Goal: Task Accomplishment & Management: Use online tool/utility

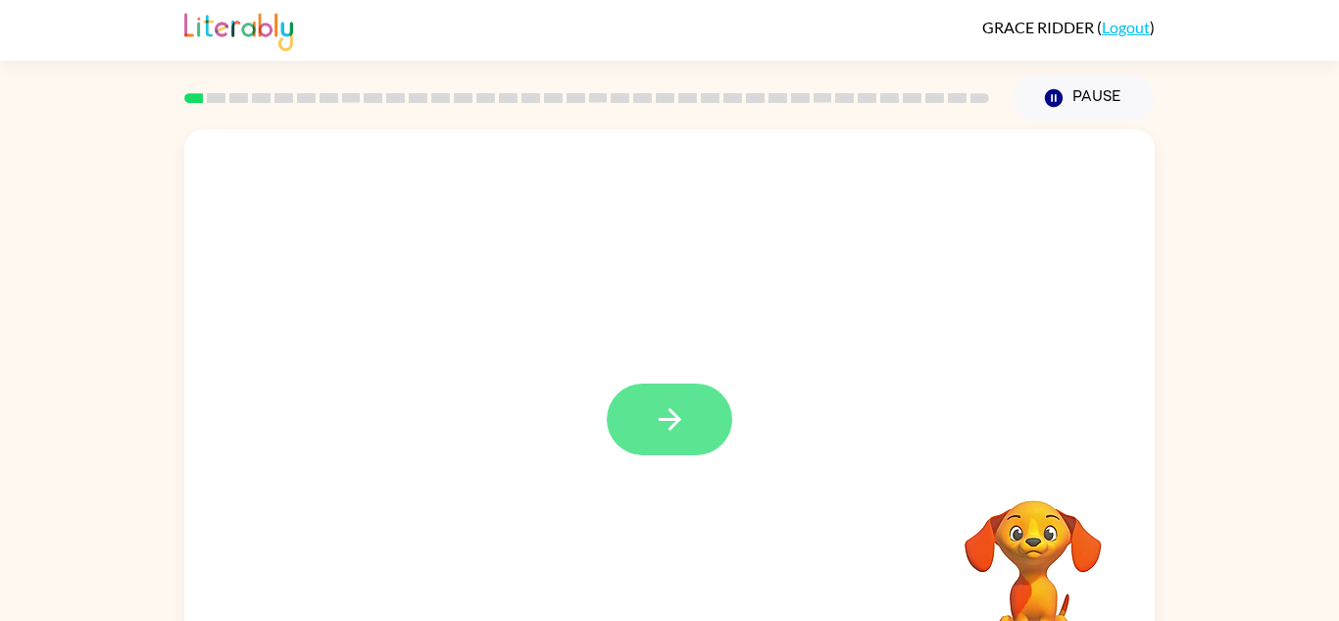
click at [677, 416] on icon "button" at bounding box center [670, 419] width 34 height 34
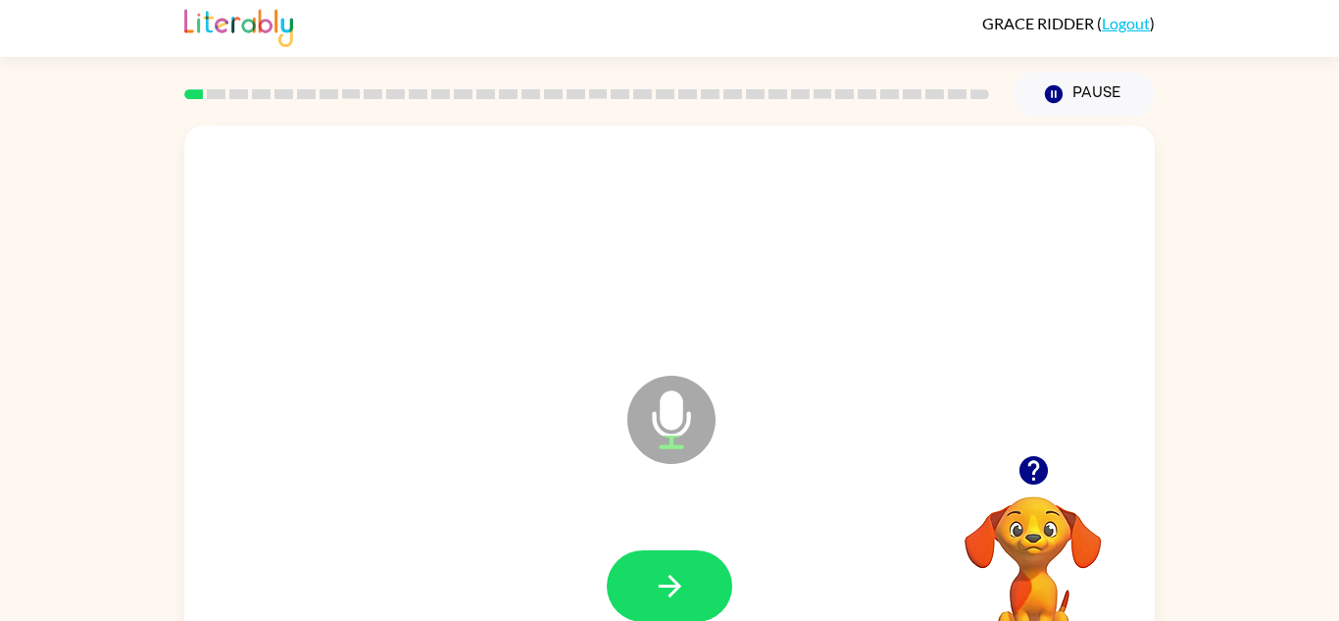
scroll to position [10, 0]
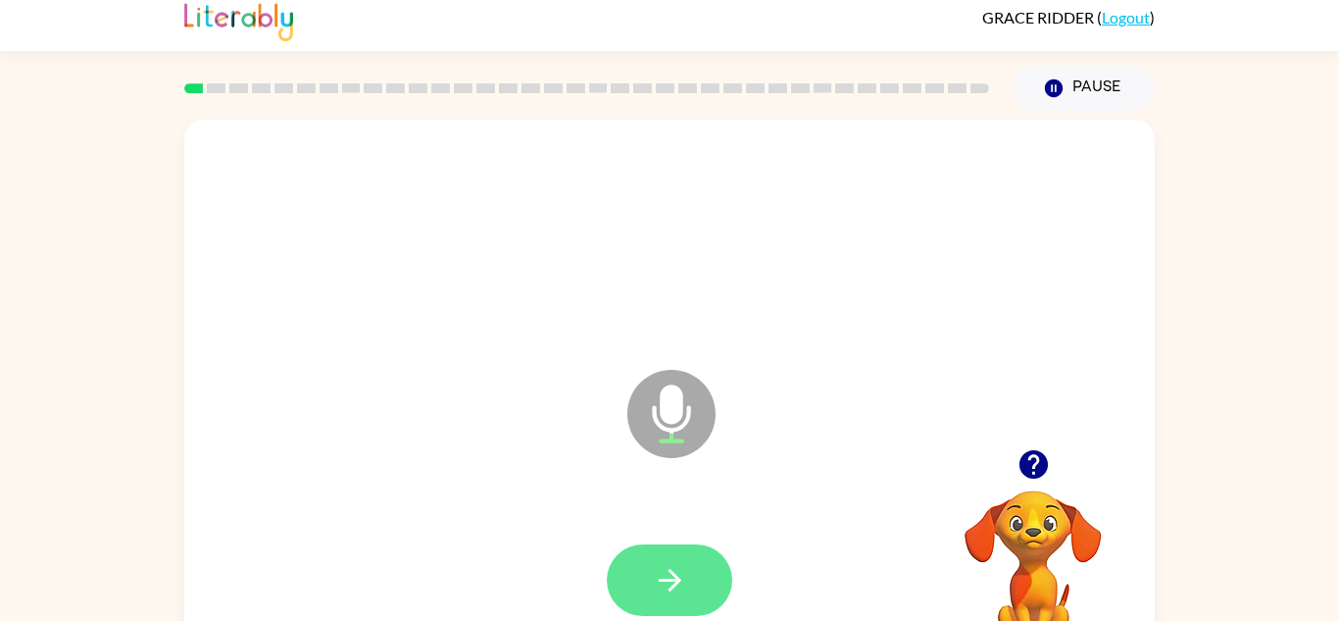
click at [653, 563] on icon "button" at bounding box center [670, 580] width 34 height 34
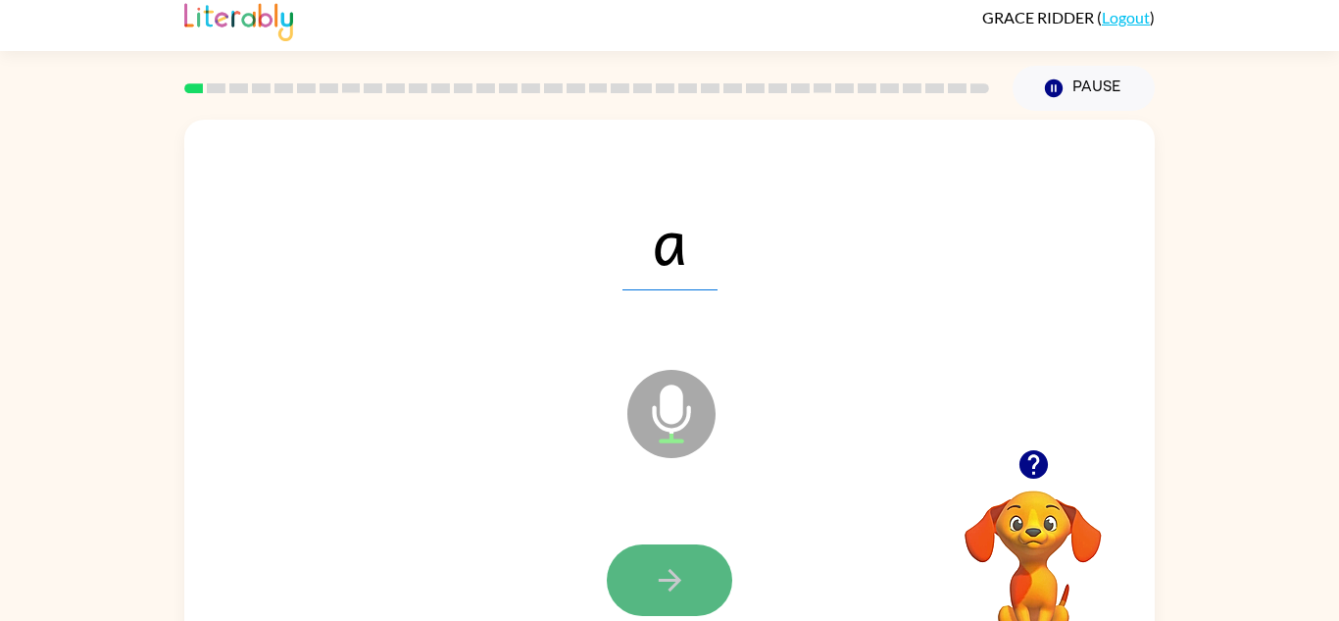
click at [675, 574] on icon "button" at bounding box center [670, 580] width 34 height 34
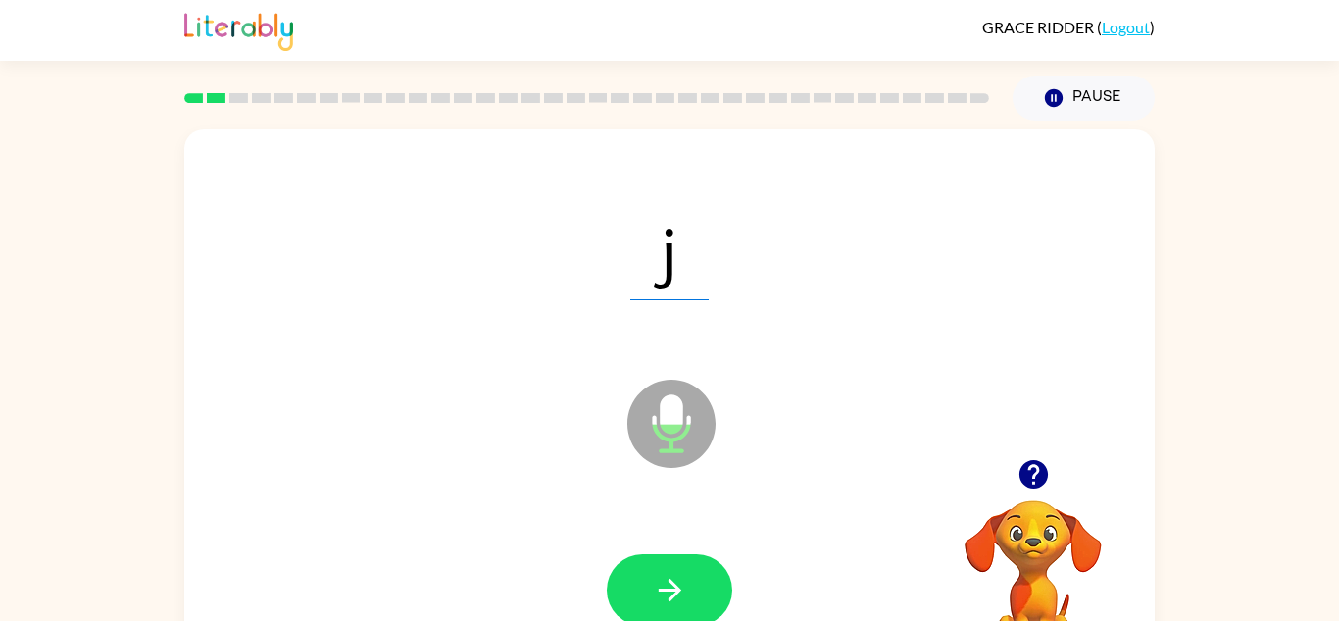
scroll to position [1, 0]
click at [689, 588] on button "button" at bounding box center [669, 589] width 125 height 72
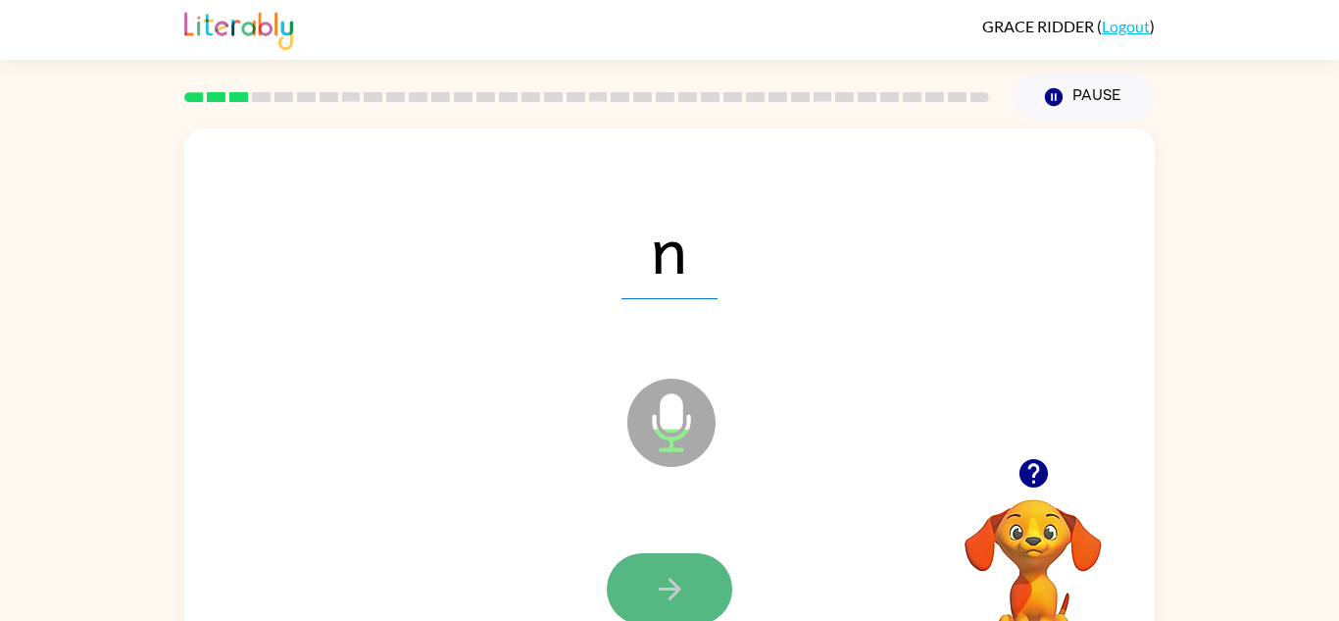
click at [672, 590] on icon "button" at bounding box center [670, 589] width 34 height 34
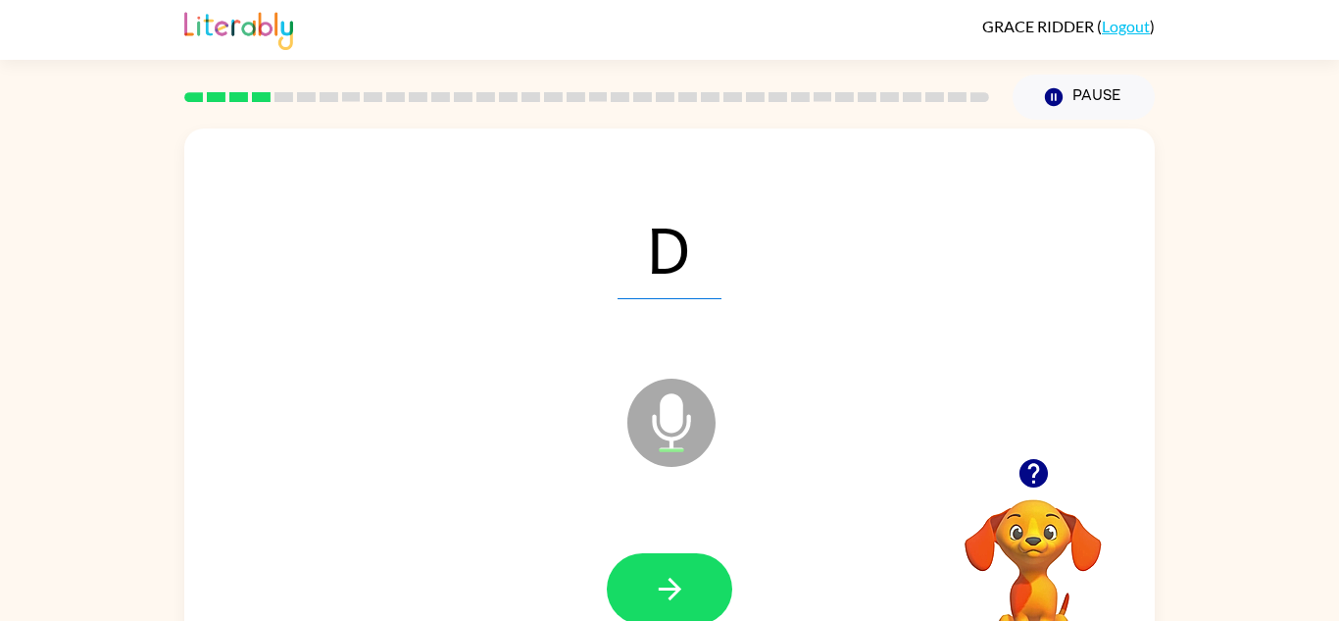
click at [689, 595] on button "button" at bounding box center [669, 589] width 125 height 72
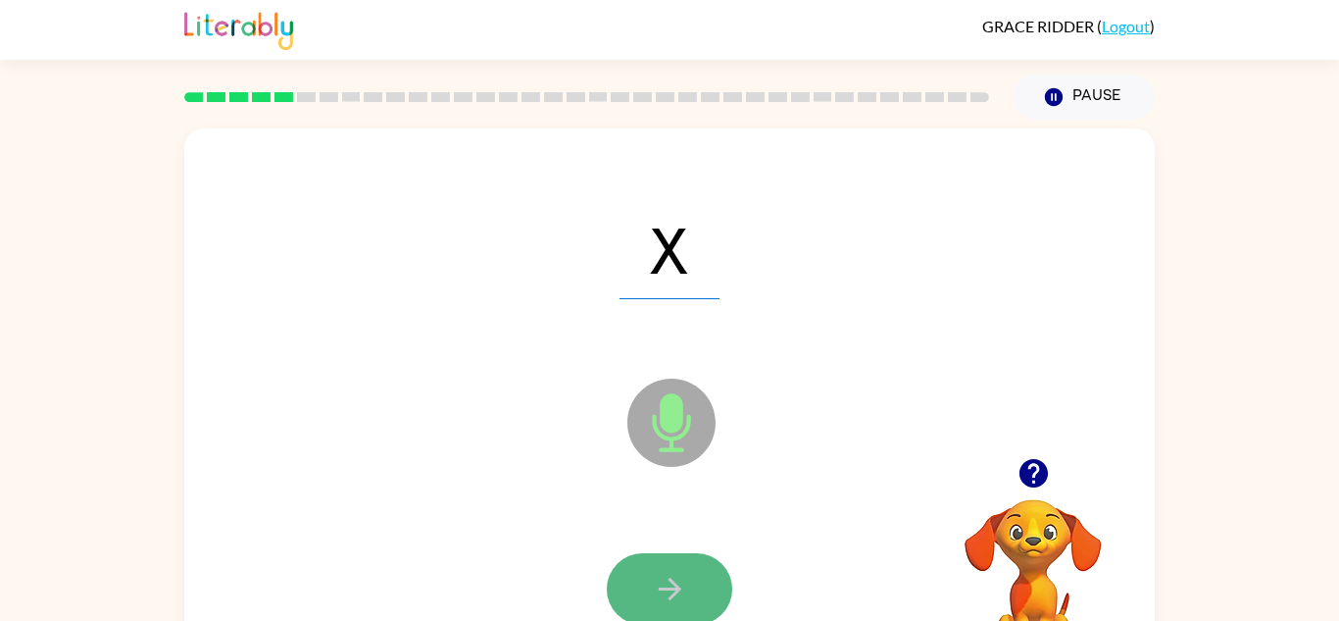
click at [671, 572] on icon "button" at bounding box center [670, 589] width 34 height 34
click at [680, 579] on icon "button" at bounding box center [670, 589] width 34 height 34
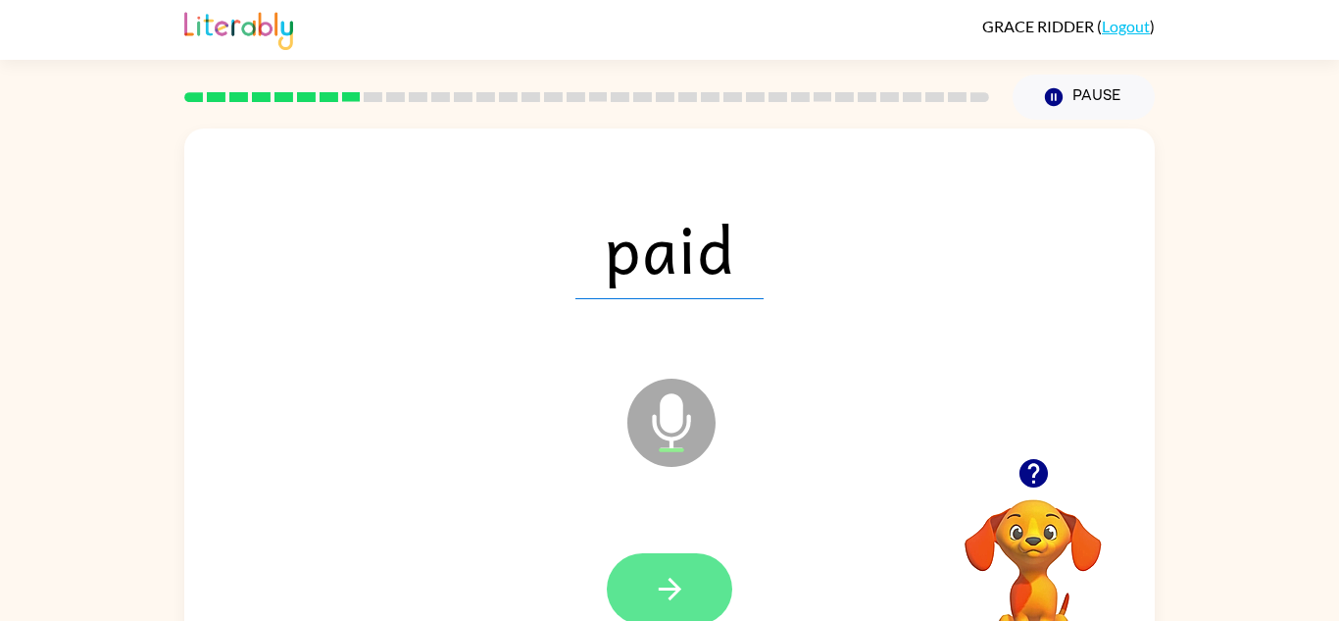
click at [674, 591] on icon "button" at bounding box center [669, 588] width 23 height 23
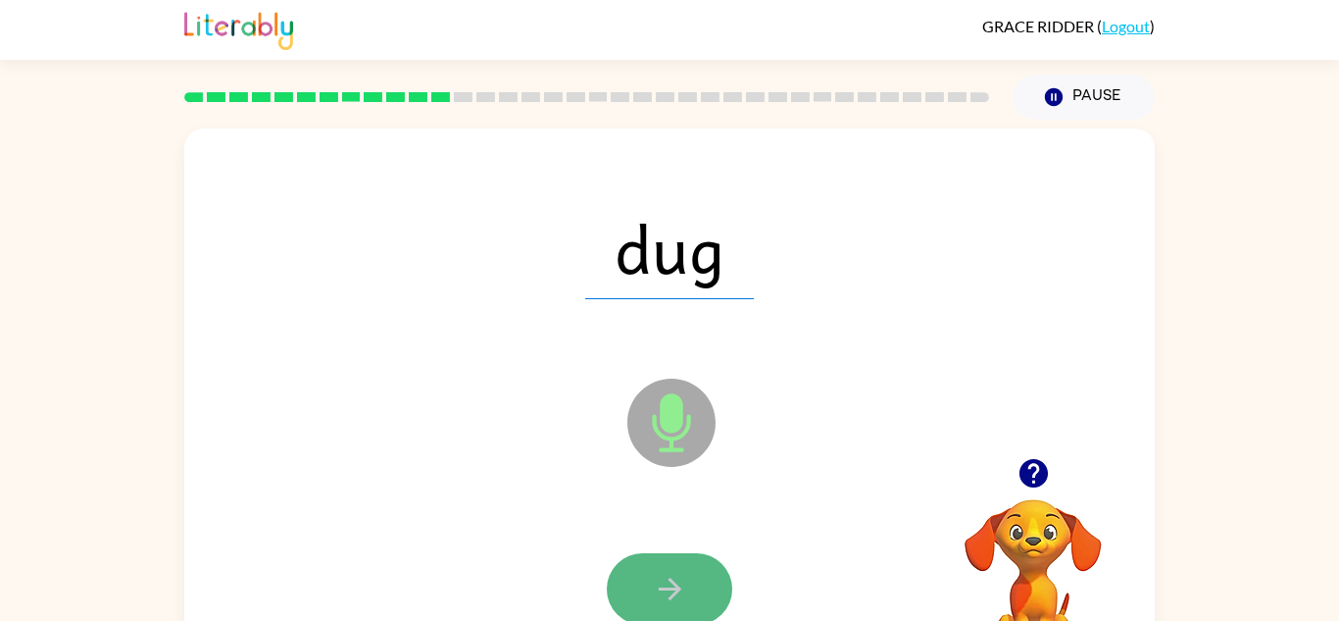
click at [662, 595] on icon "button" at bounding box center [670, 589] width 34 height 34
click at [653, 586] on icon "button" at bounding box center [670, 589] width 34 height 34
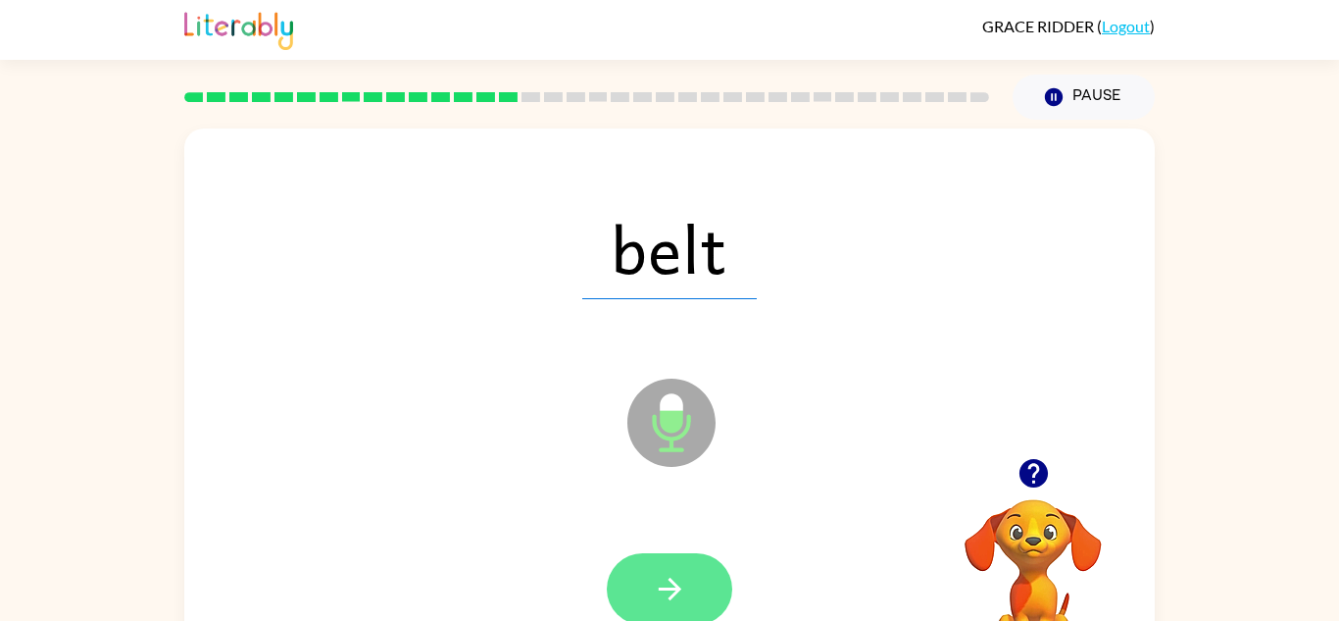
click at [696, 596] on button "button" at bounding box center [669, 589] width 125 height 72
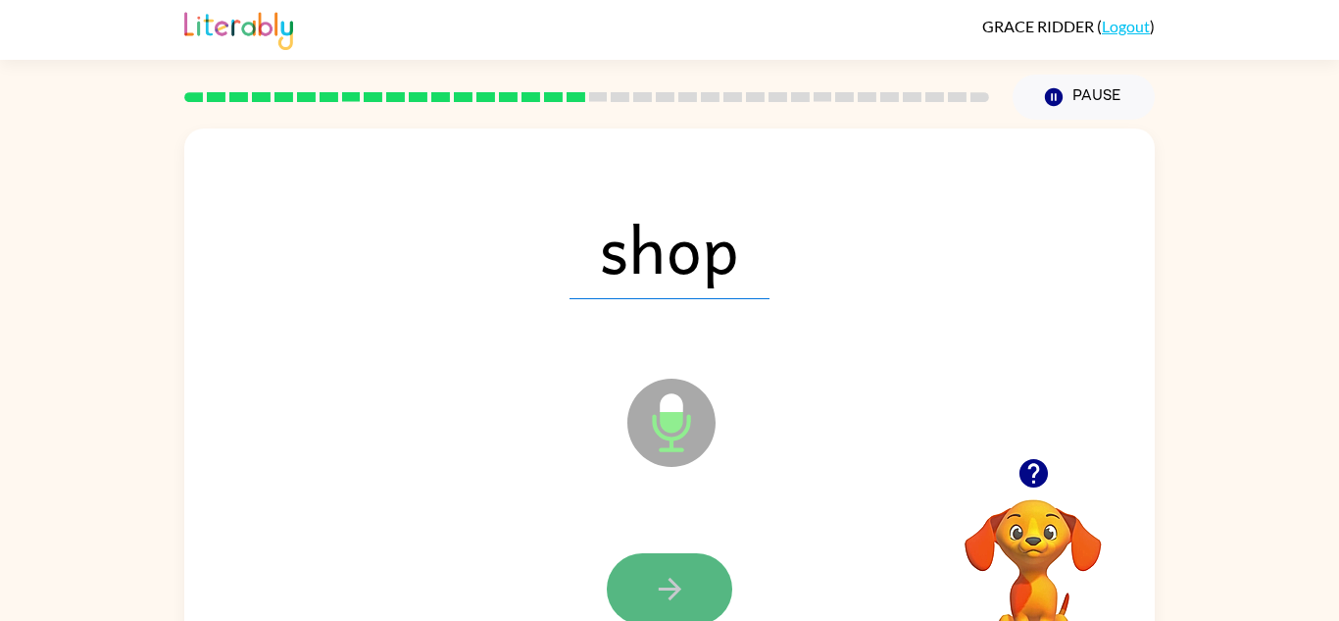
click at [684, 598] on icon "button" at bounding box center [670, 589] width 34 height 34
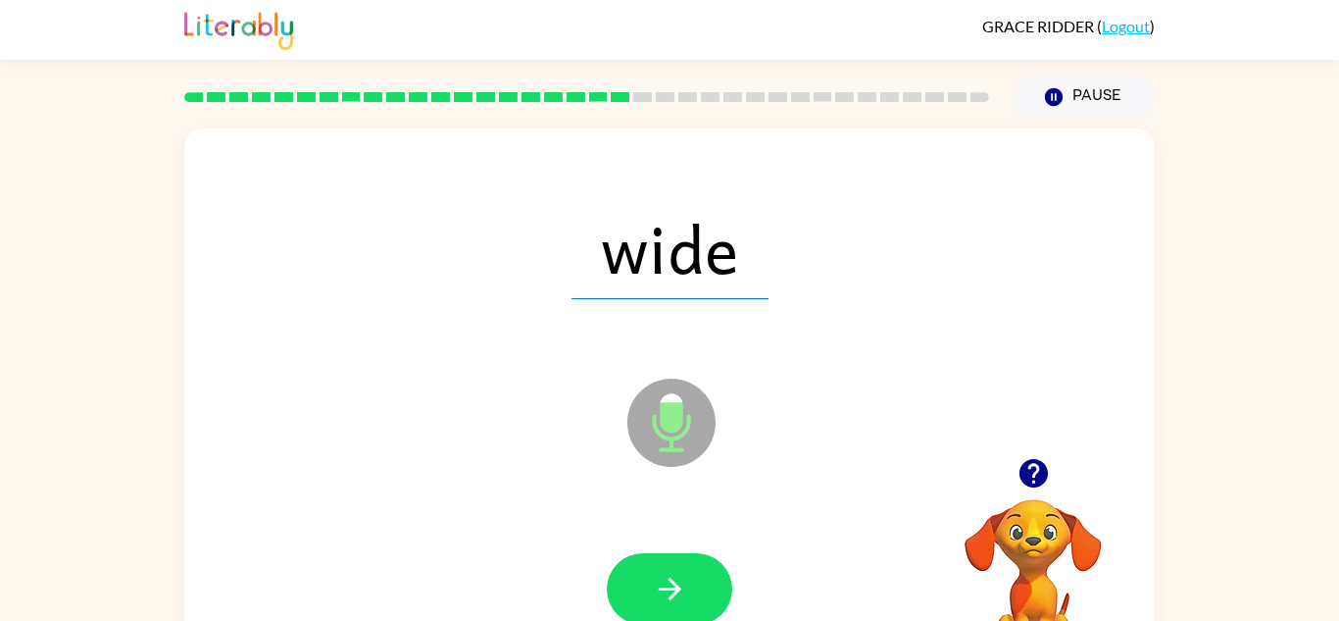
click at [484, 303] on div "wide" at bounding box center [669, 248] width 931 height 161
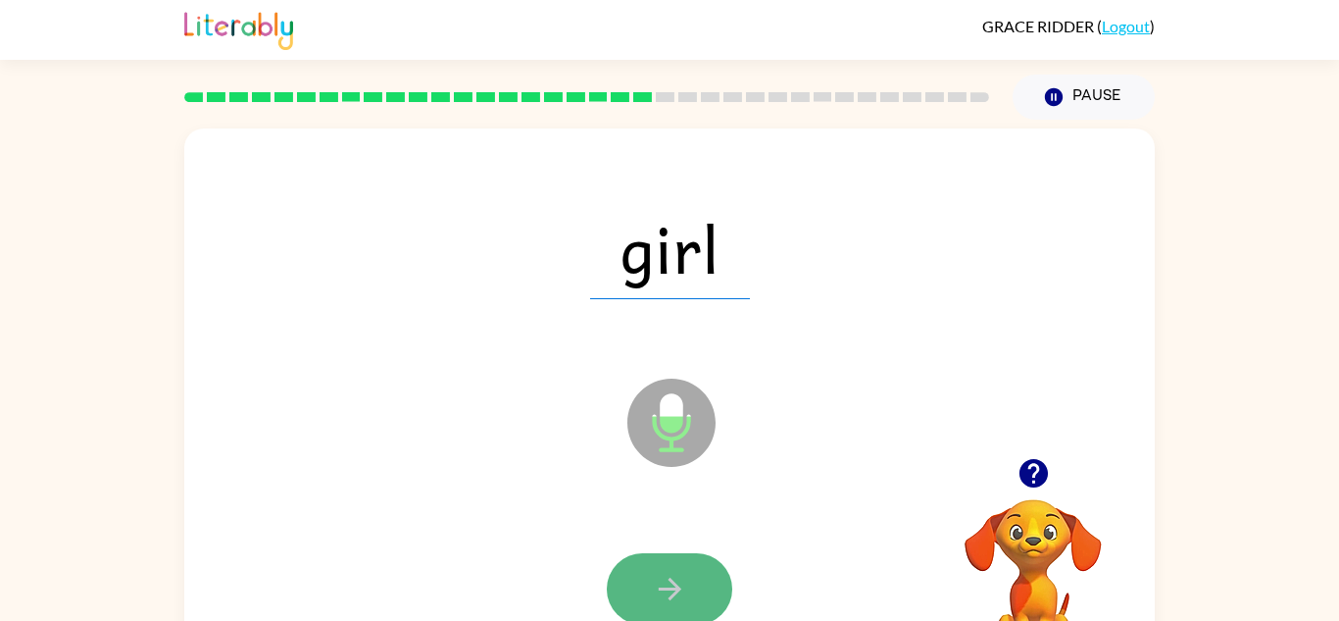
click at [655, 585] on icon "button" at bounding box center [670, 589] width 34 height 34
click at [627, 568] on button "button" at bounding box center [669, 589] width 125 height 72
click at [632, 574] on button "button" at bounding box center [669, 589] width 125 height 72
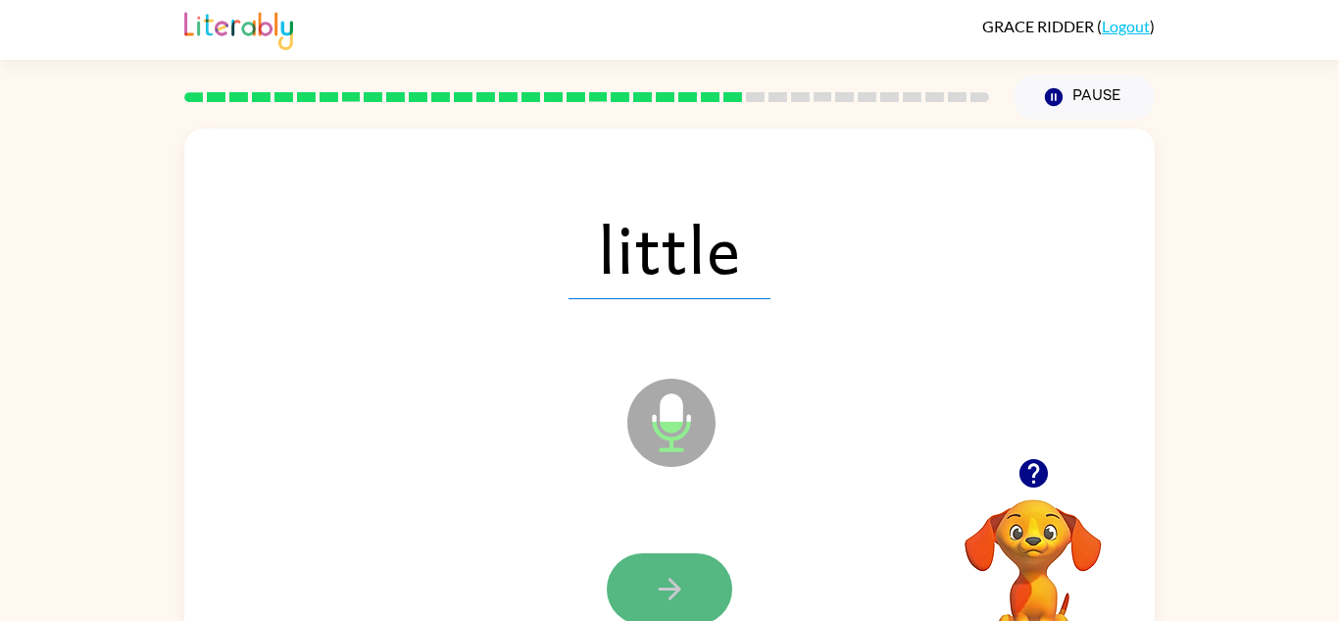
click at [663, 572] on icon "button" at bounding box center [670, 589] width 34 height 34
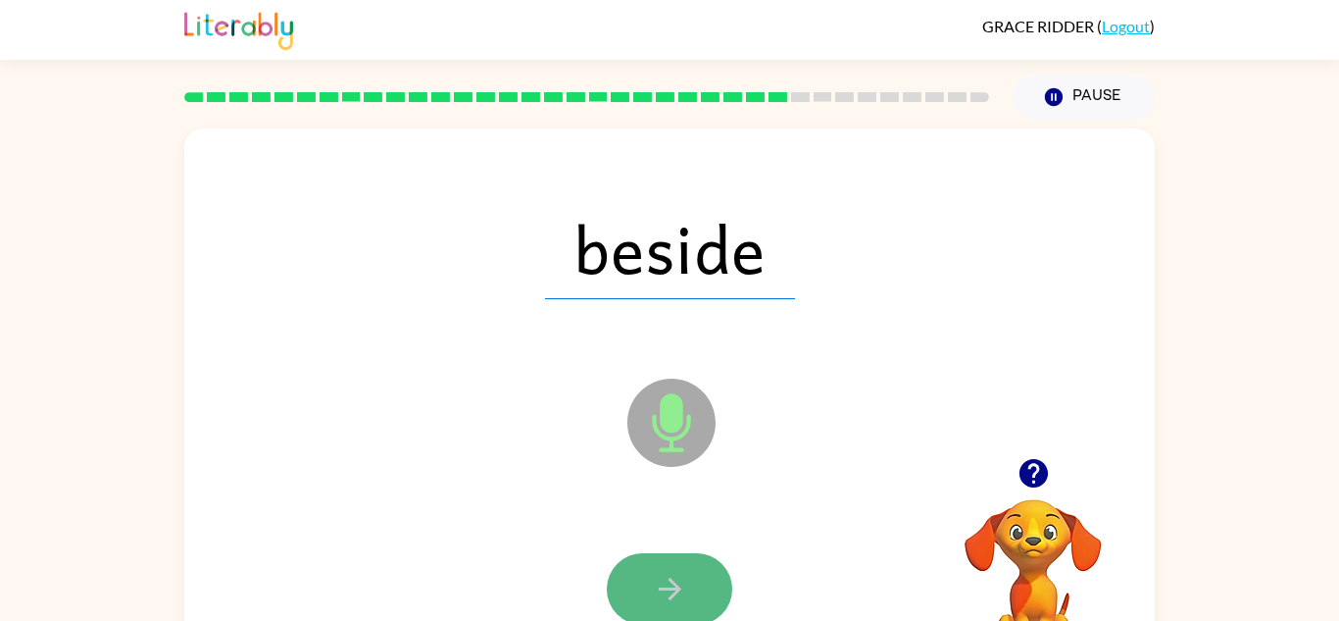
click at [678, 574] on icon "button" at bounding box center [670, 589] width 34 height 34
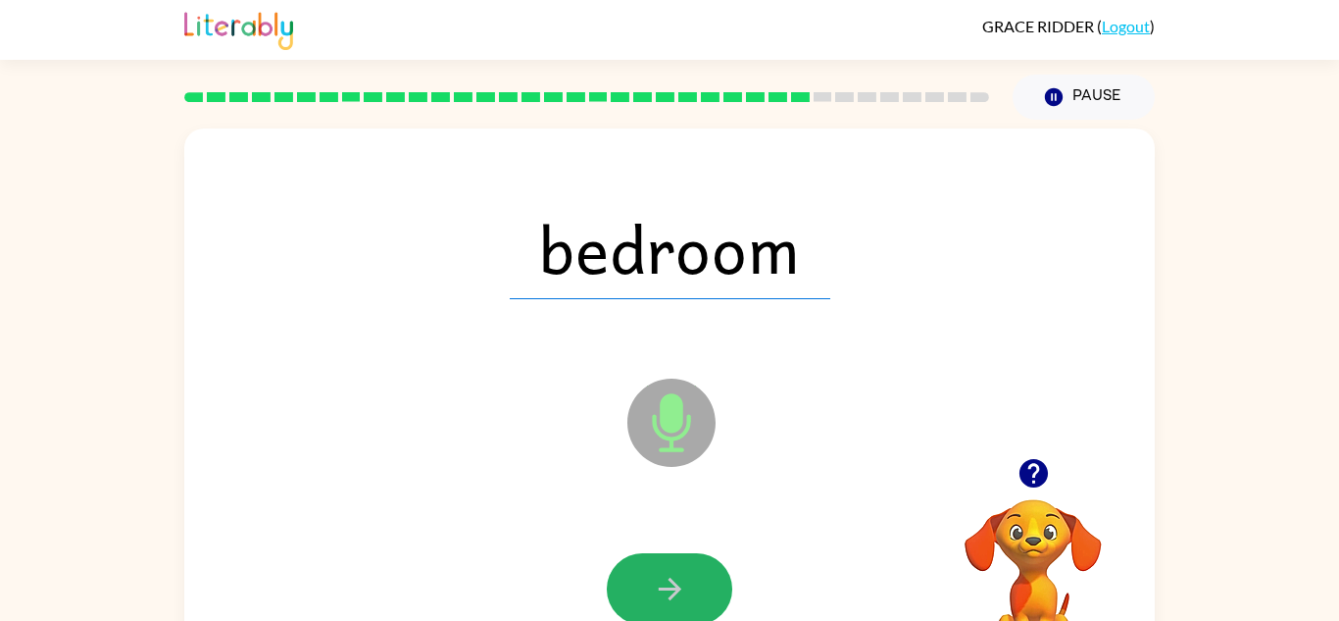
click at [678, 574] on icon "button" at bounding box center [670, 589] width 34 height 34
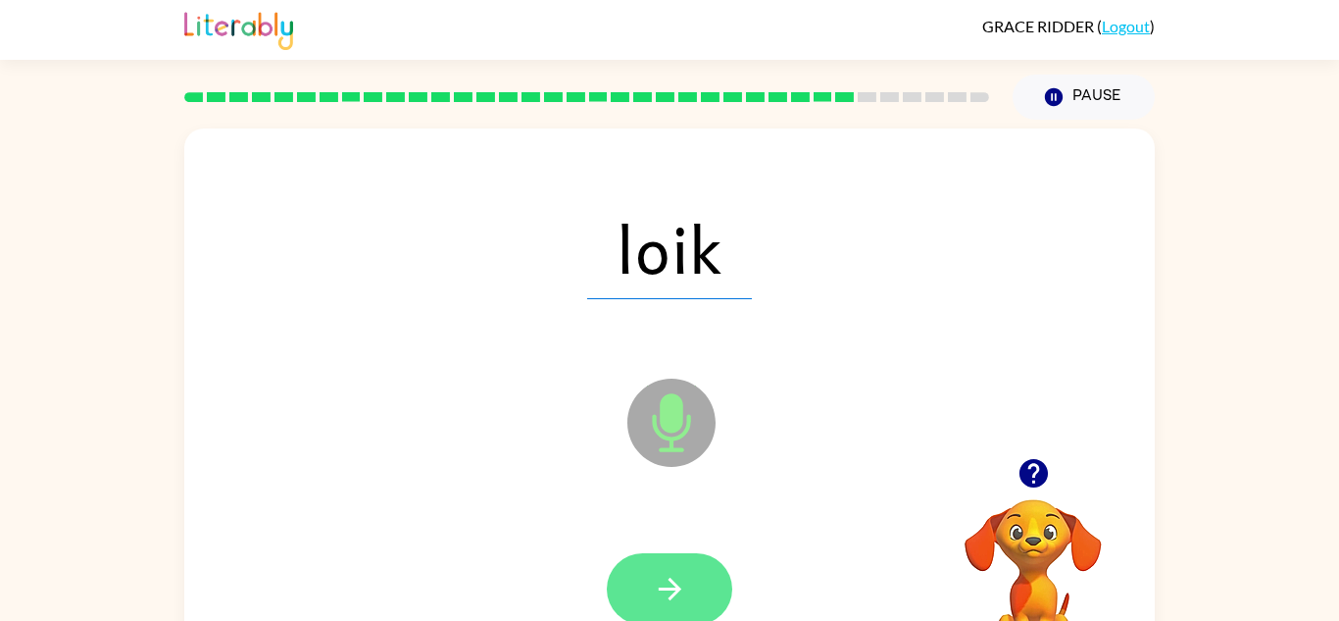
click at [672, 586] on icon "button" at bounding box center [670, 589] width 34 height 34
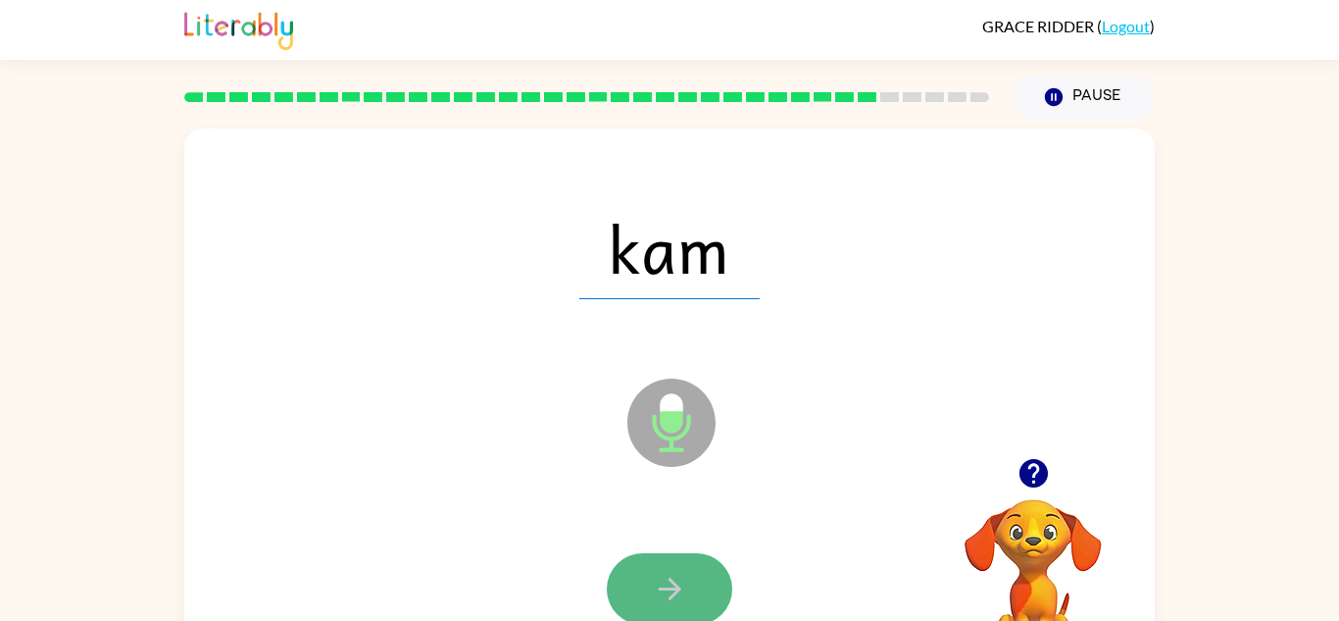
click at [668, 596] on icon "button" at bounding box center [670, 589] width 34 height 34
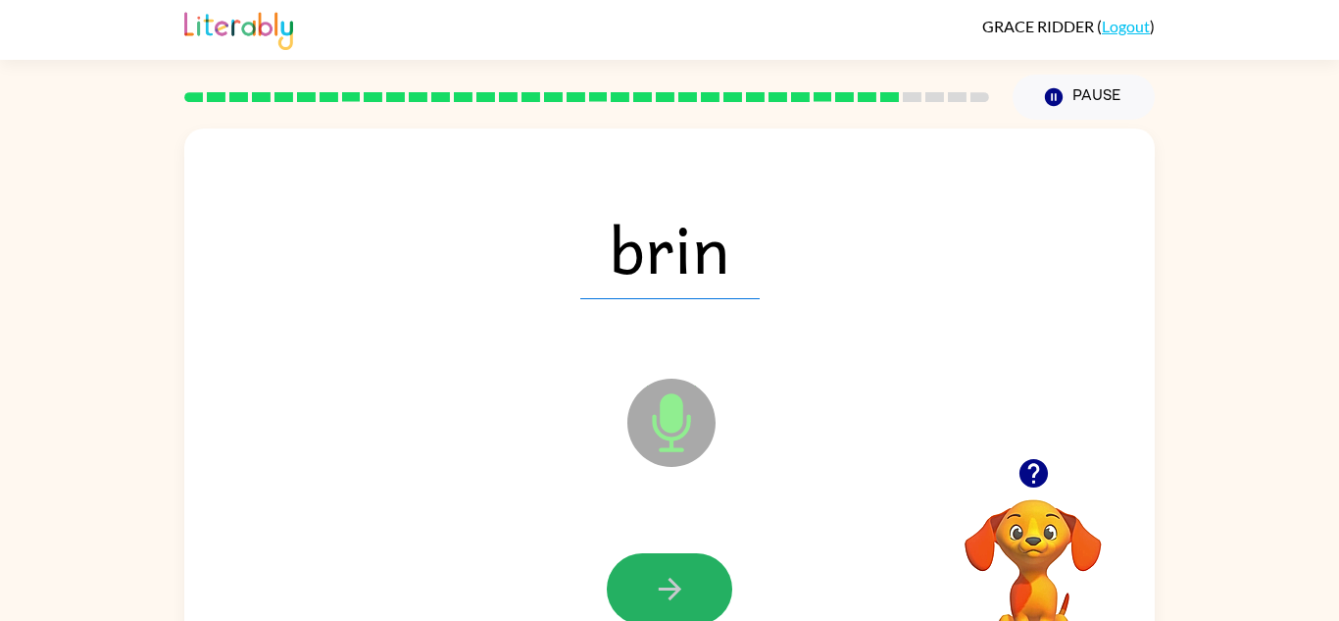
click at [668, 596] on icon "button" at bounding box center [670, 589] width 34 height 34
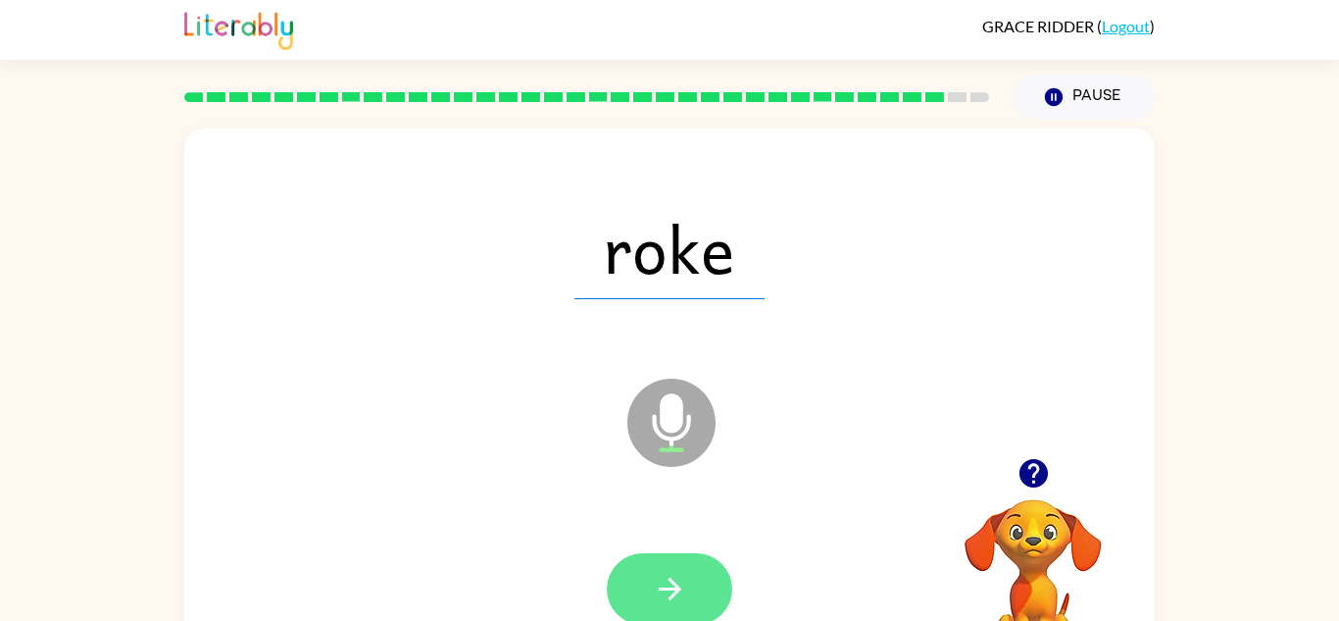
click at [666, 594] on icon "button" at bounding box center [670, 589] width 34 height 34
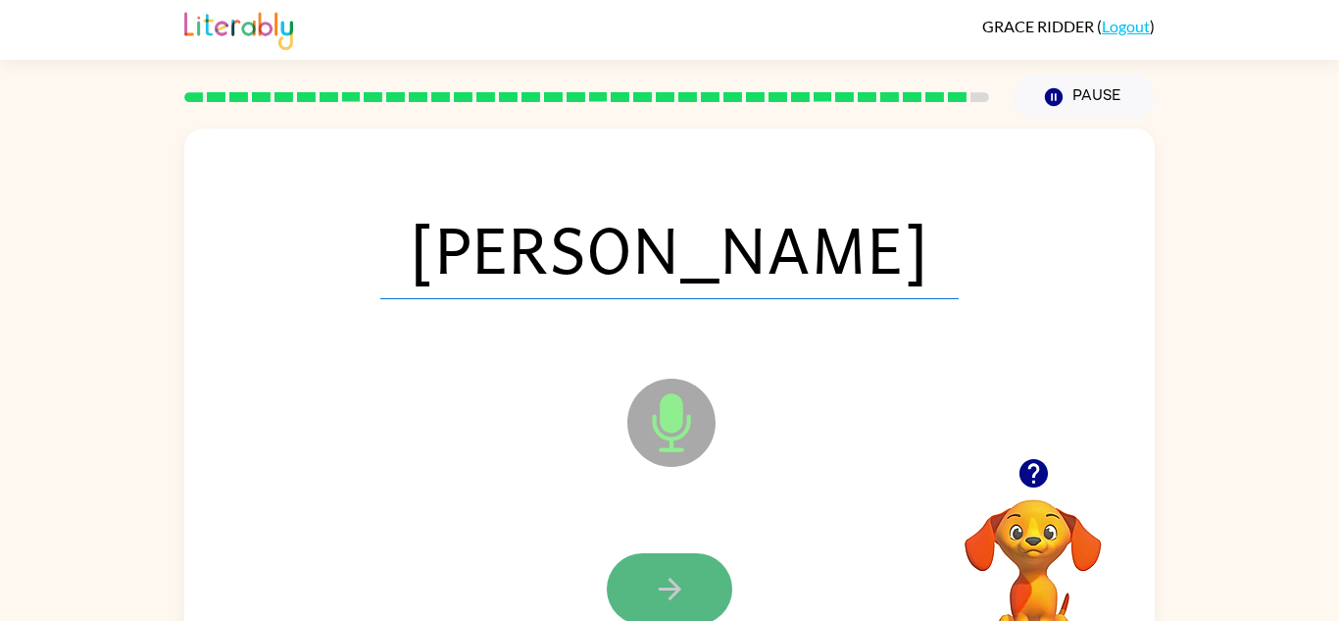
click at [678, 574] on icon "button" at bounding box center [670, 589] width 34 height 34
